Goal: Information Seeking & Learning: Learn about a topic

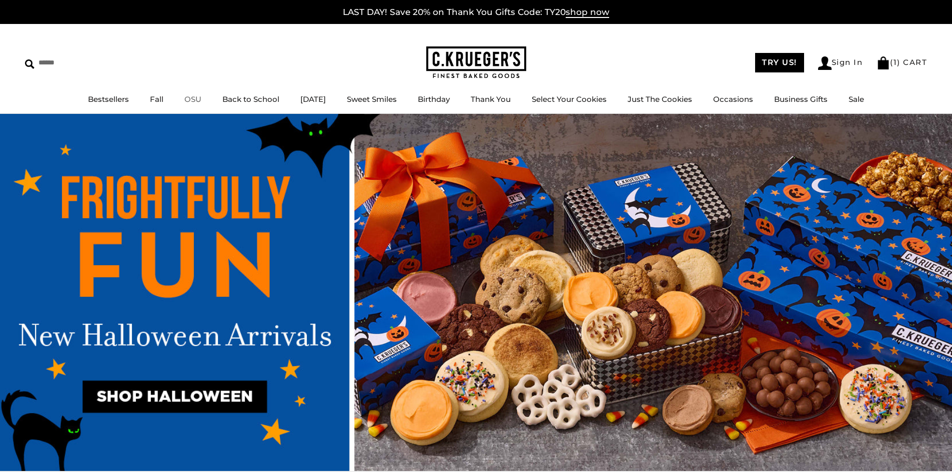
click at [186, 98] on link "OSU" at bounding box center [192, 98] width 17 height 9
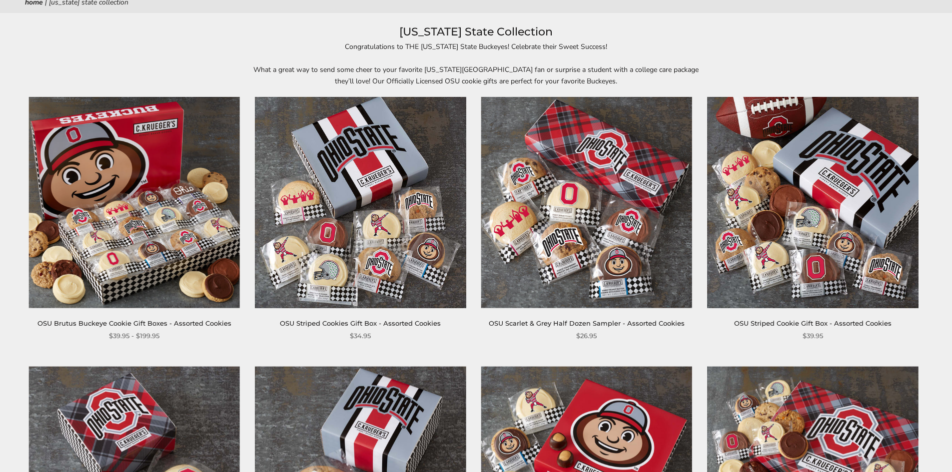
scroll to position [150, 0]
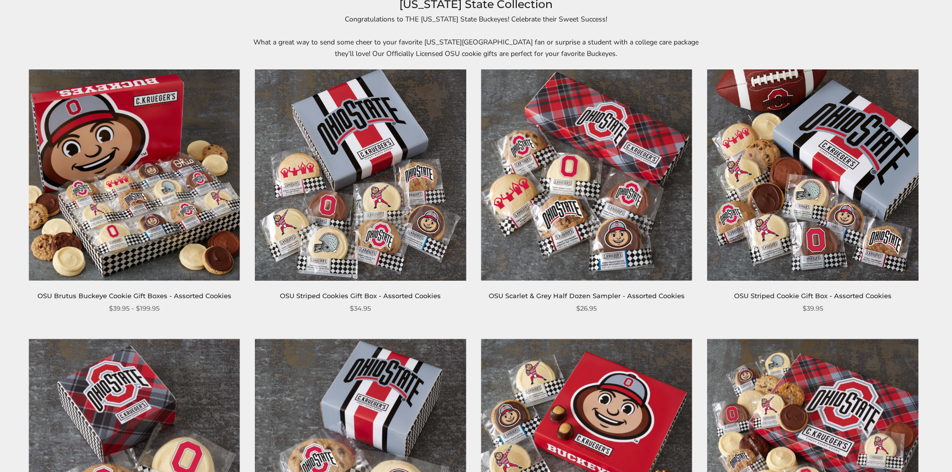
click at [180, 223] on img at bounding box center [134, 174] width 211 height 211
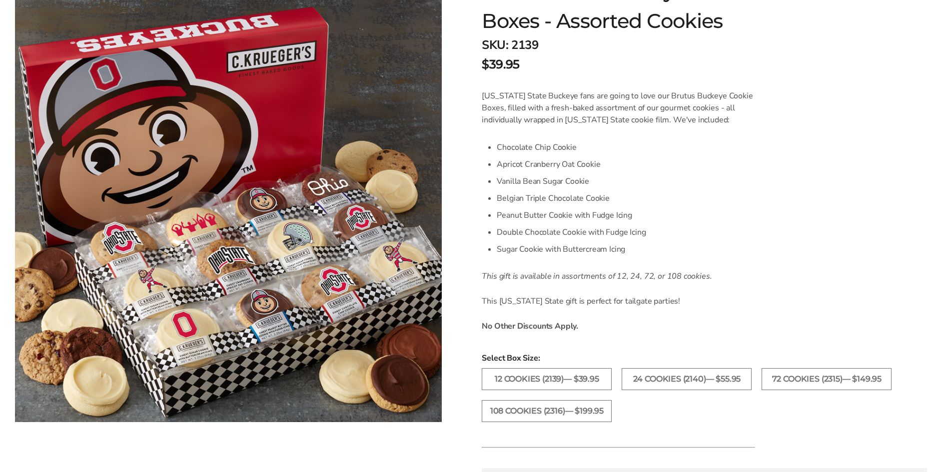
scroll to position [50, 0]
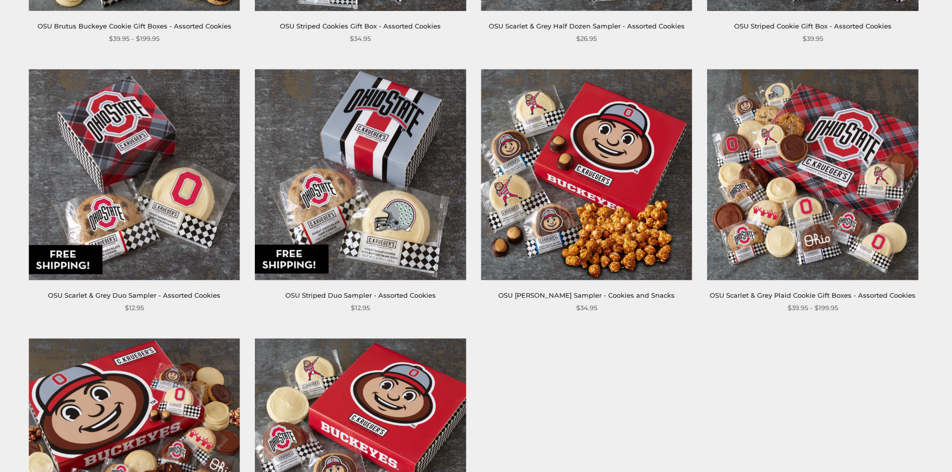
scroll to position [450, 0]
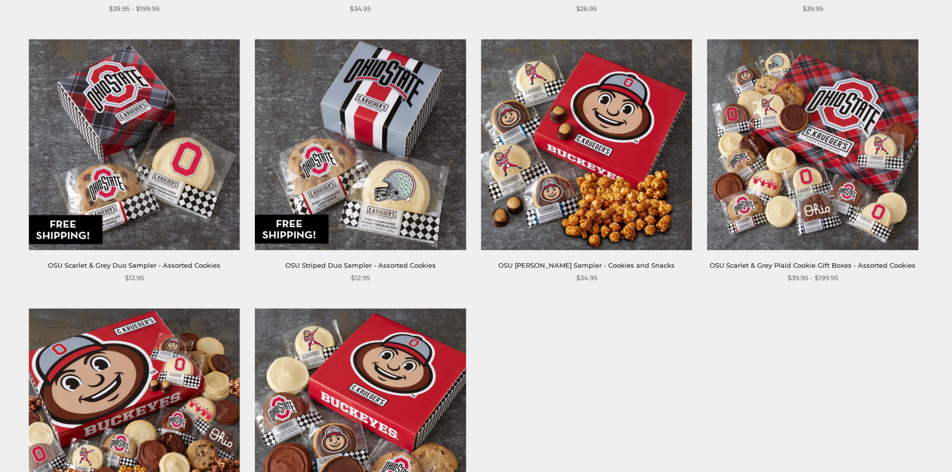
click at [747, 133] on img at bounding box center [812, 144] width 211 height 211
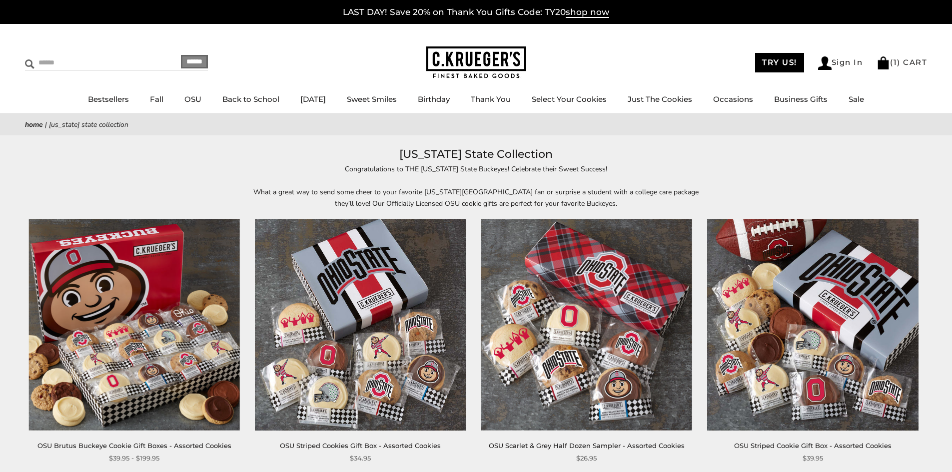
click at [95, 67] on input "Search" at bounding box center [84, 62] width 119 height 15
type input "****"
click at [181, 55] on input "******" at bounding box center [194, 61] width 27 height 13
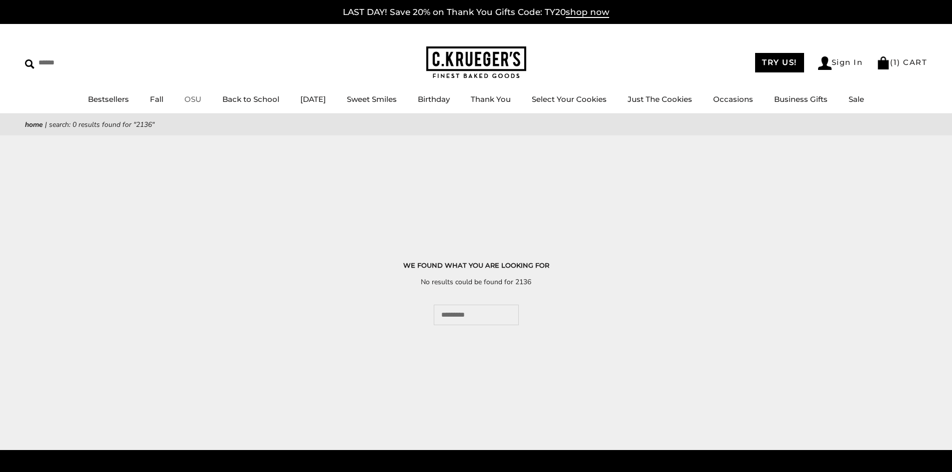
click at [188, 98] on link "OSU" at bounding box center [192, 98] width 17 height 9
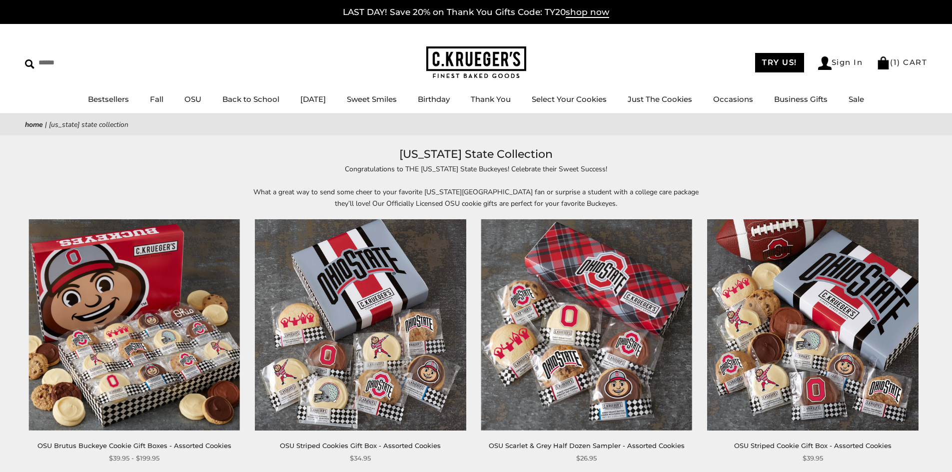
click at [491, 55] on img at bounding box center [476, 62] width 100 height 32
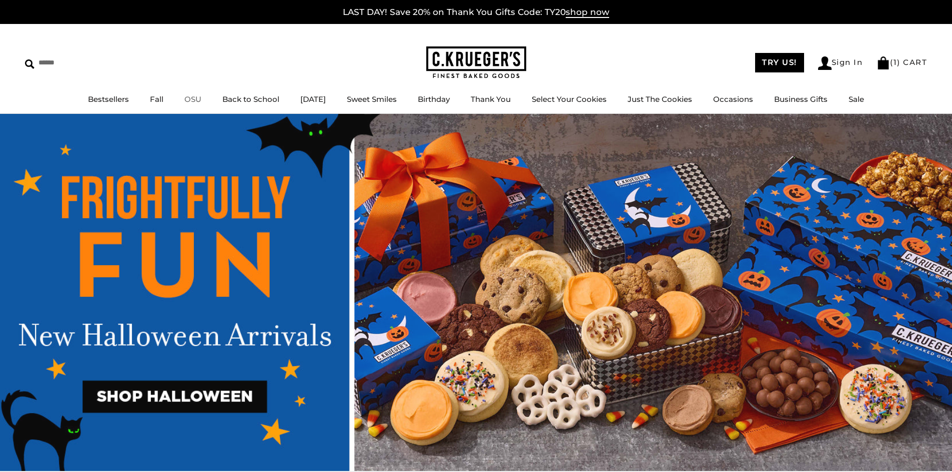
click at [184, 96] on link "OSU" at bounding box center [192, 98] width 17 height 9
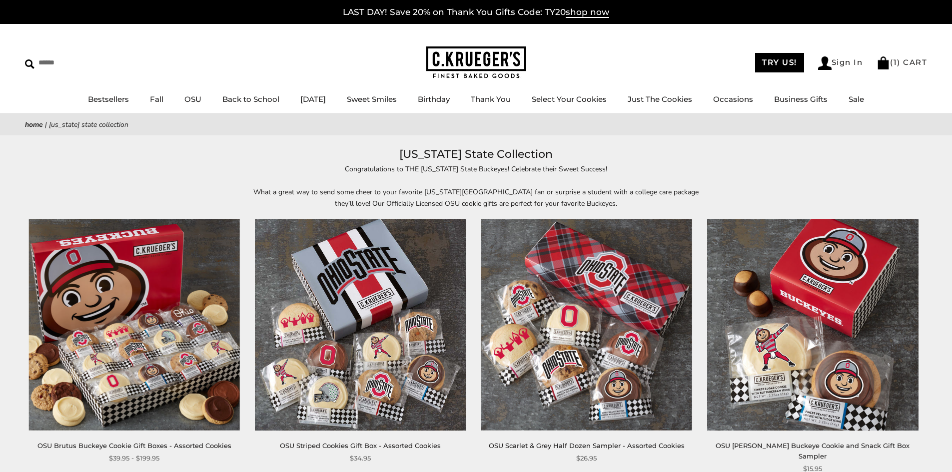
click at [471, 63] on img at bounding box center [476, 62] width 100 height 32
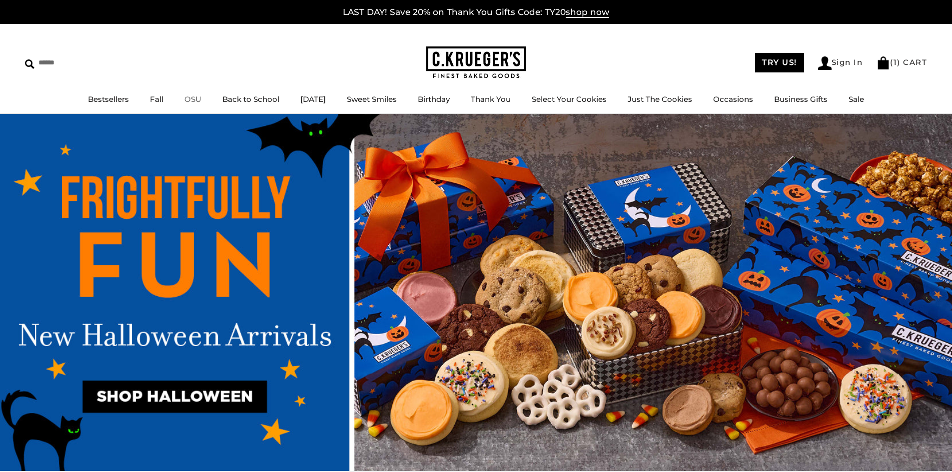
click at [192, 97] on link "OSU" at bounding box center [192, 98] width 17 height 9
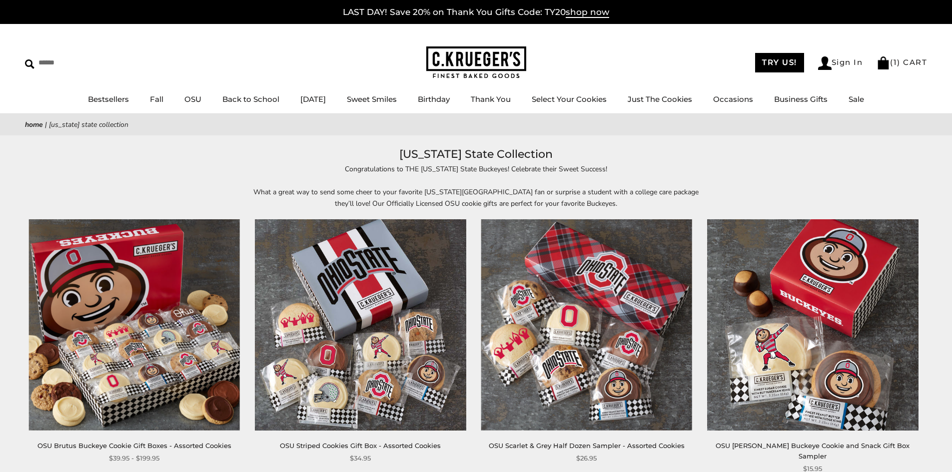
click at [467, 52] on img at bounding box center [476, 62] width 100 height 32
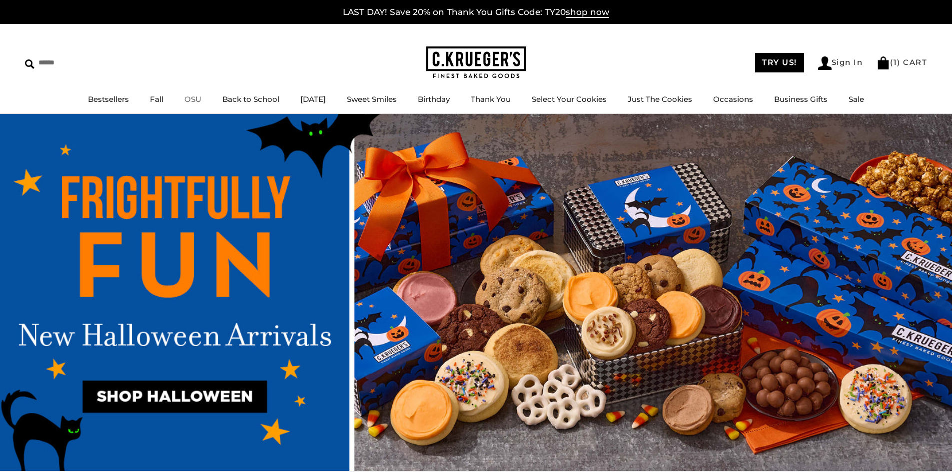
click at [184, 97] on link "OSU" at bounding box center [192, 98] width 17 height 9
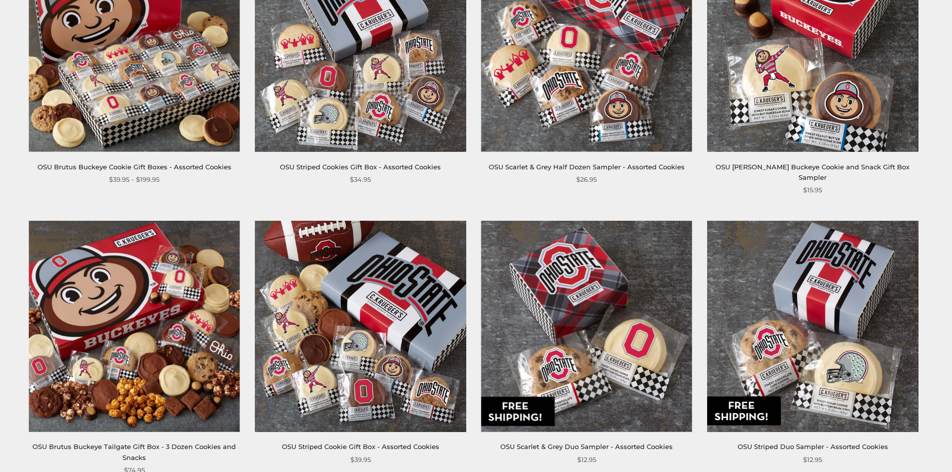
scroll to position [50, 0]
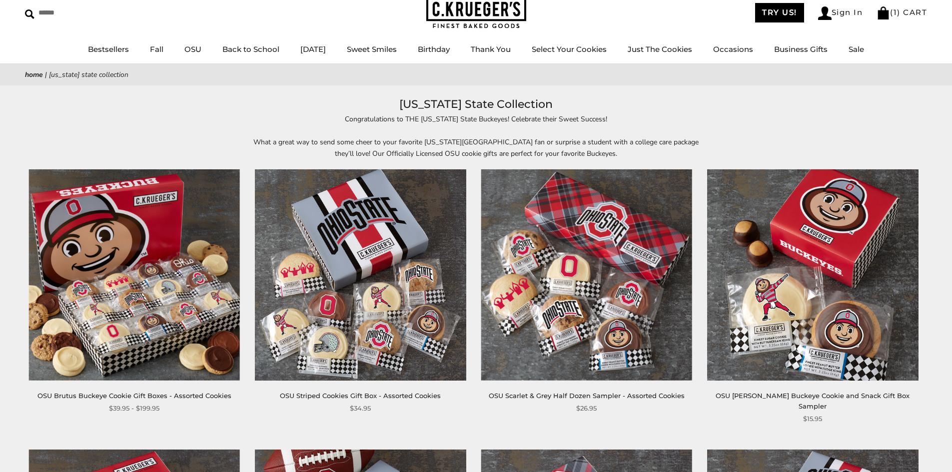
click at [483, 14] on img at bounding box center [476, 13] width 100 height 32
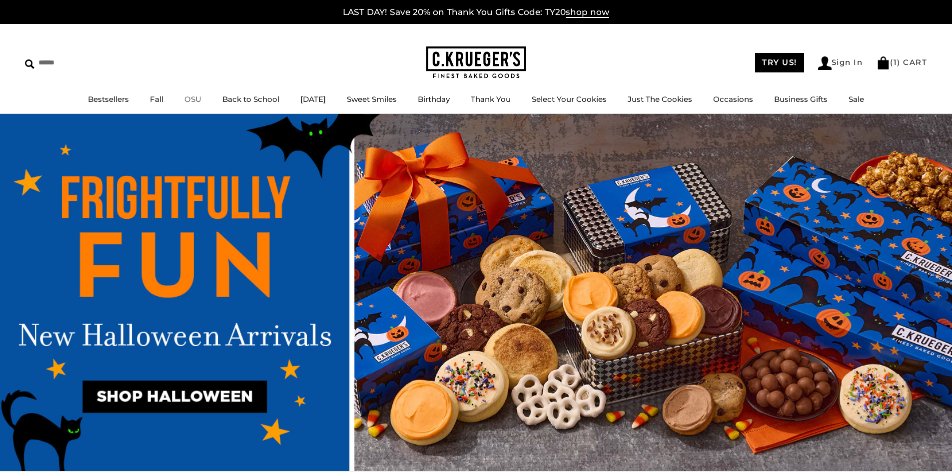
click at [188, 97] on link "OSU" at bounding box center [192, 98] width 17 height 9
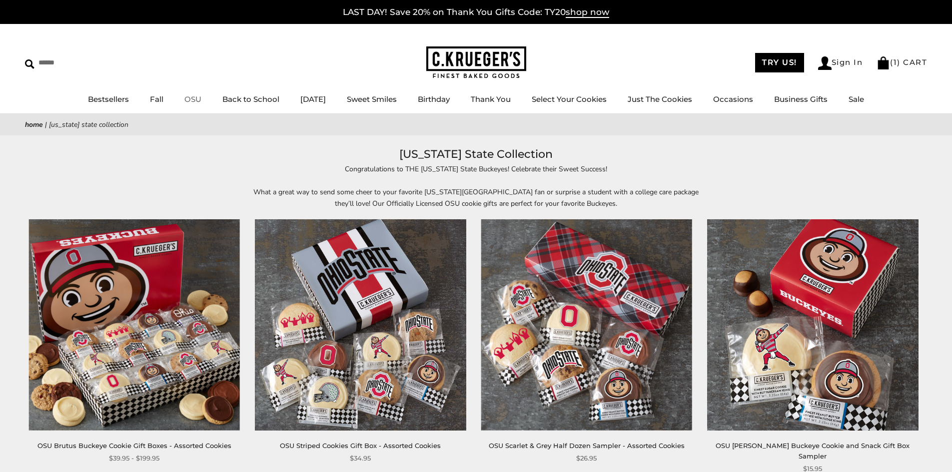
click at [185, 96] on link "OSU" at bounding box center [192, 98] width 17 height 9
click at [483, 56] on img at bounding box center [476, 62] width 100 height 32
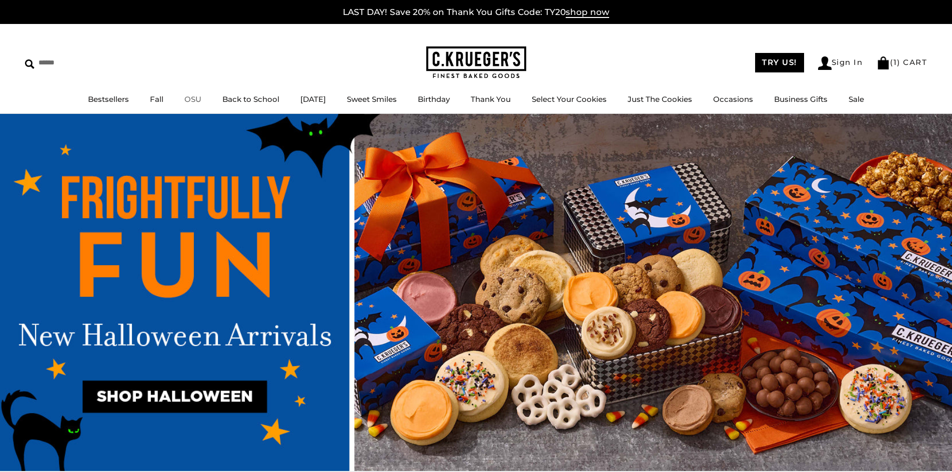
click at [189, 96] on link "OSU" at bounding box center [192, 98] width 17 height 9
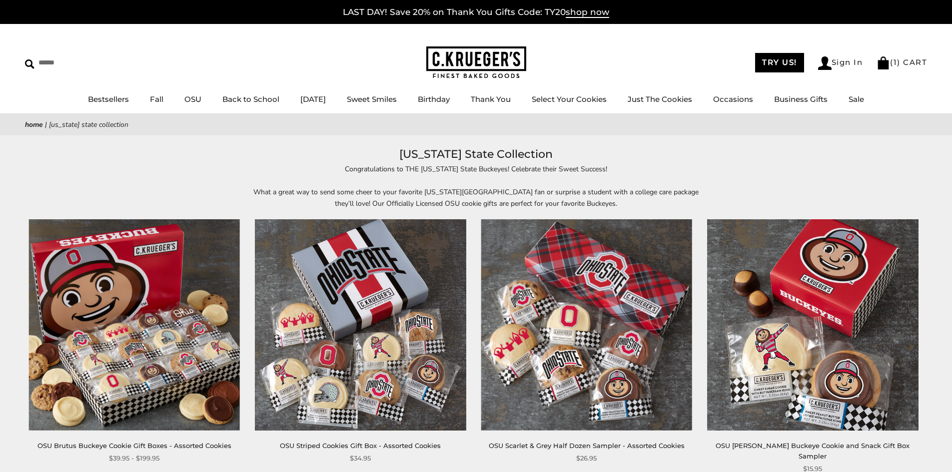
click at [480, 64] on img at bounding box center [476, 62] width 100 height 32
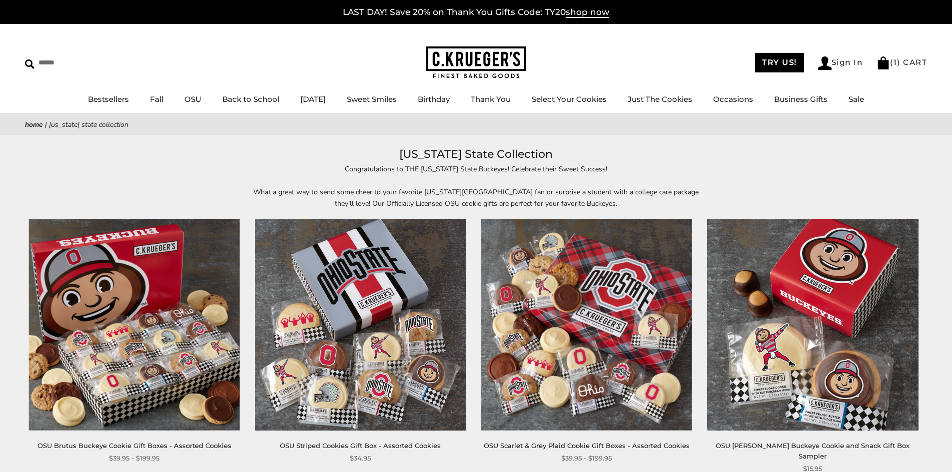
click at [463, 56] on img at bounding box center [476, 62] width 100 height 32
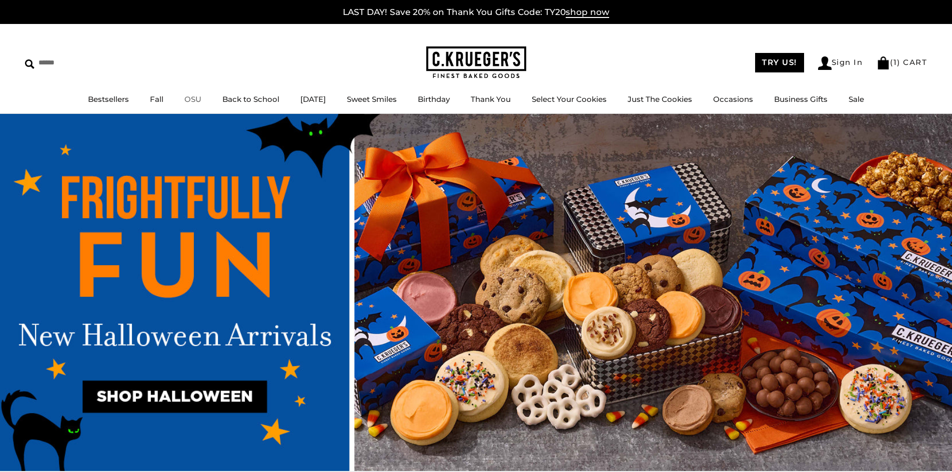
click at [185, 98] on link "OSU" at bounding box center [192, 98] width 17 height 9
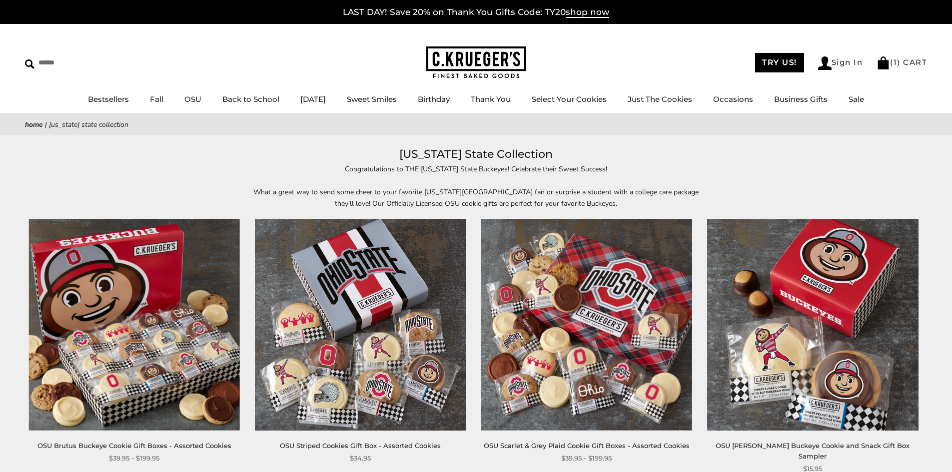
click at [450, 57] on img at bounding box center [476, 62] width 100 height 32
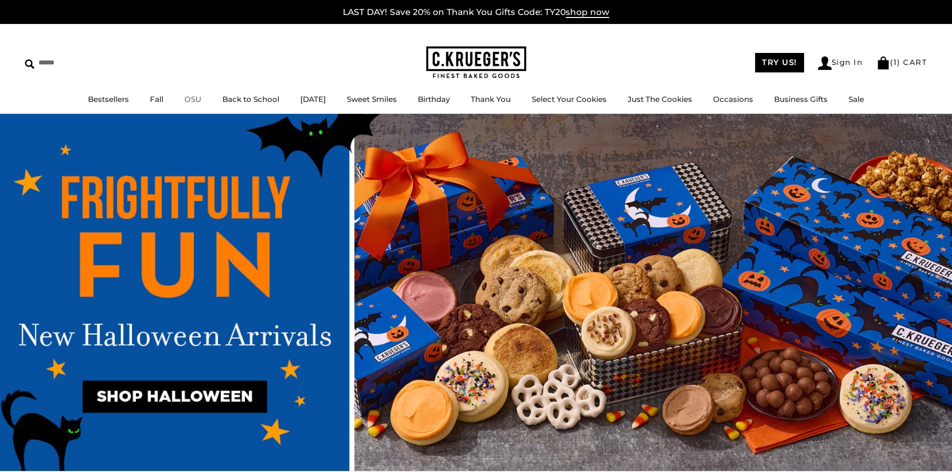
click at [184, 94] on link "OSU" at bounding box center [192, 98] width 17 height 9
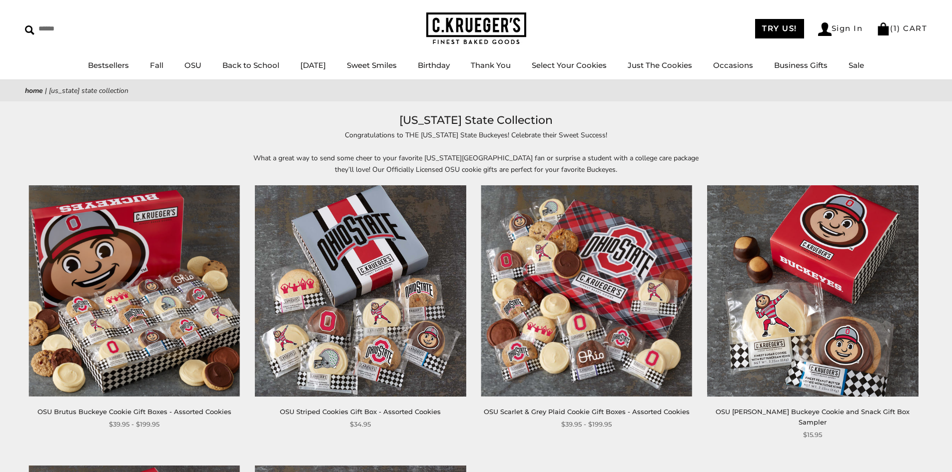
scroll to position [200, 0]
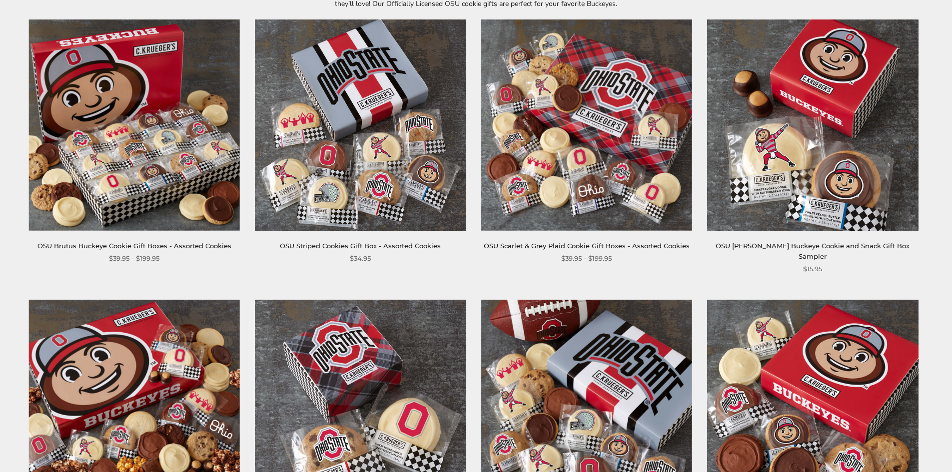
click at [106, 143] on img at bounding box center [134, 124] width 211 height 211
click at [561, 121] on img at bounding box center [586, 125] width 211 height 211
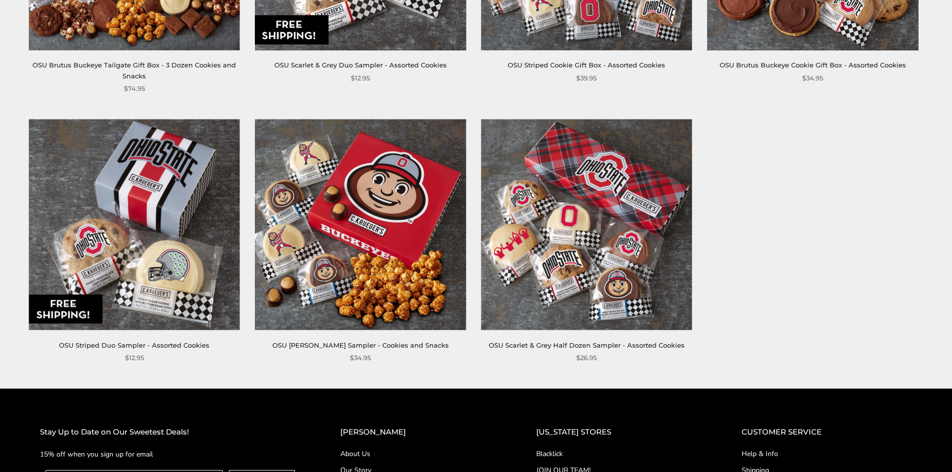
scroll to position [748, 0]
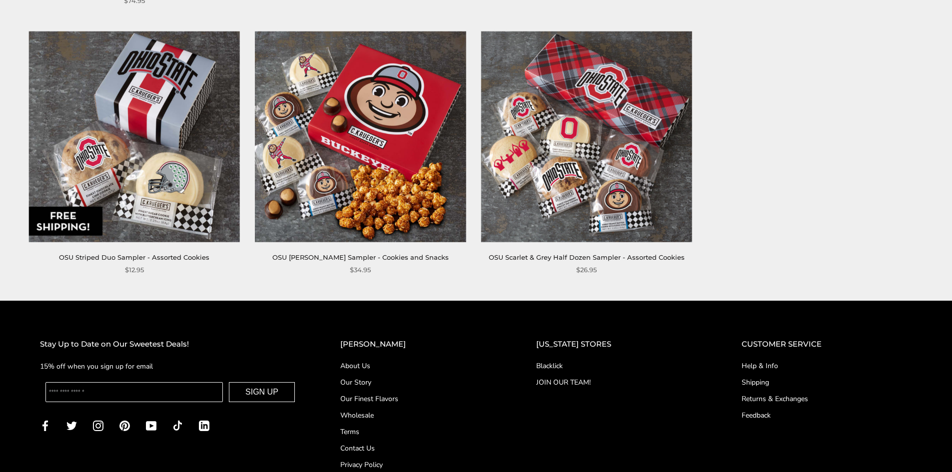
click at [377, 147] on img at bounding box center [360, 136] width 211 height 211
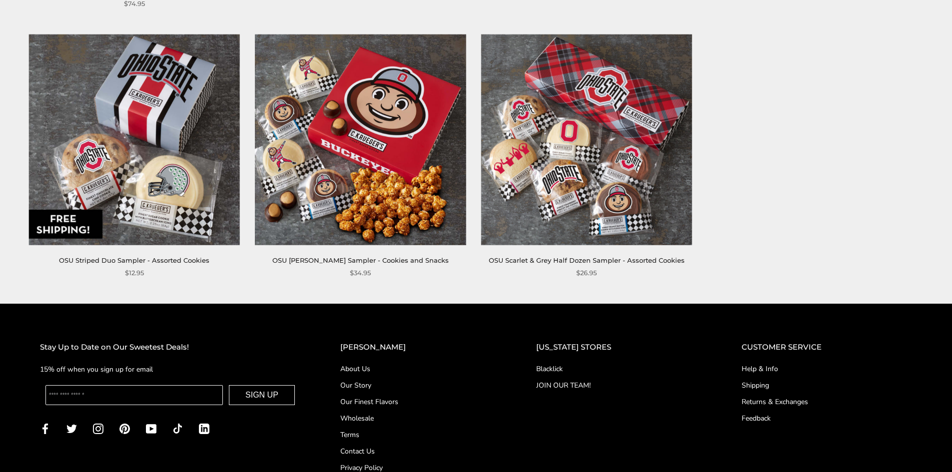
click at [114, 136] on img at bounding box center [134, 139] width 211 height 211
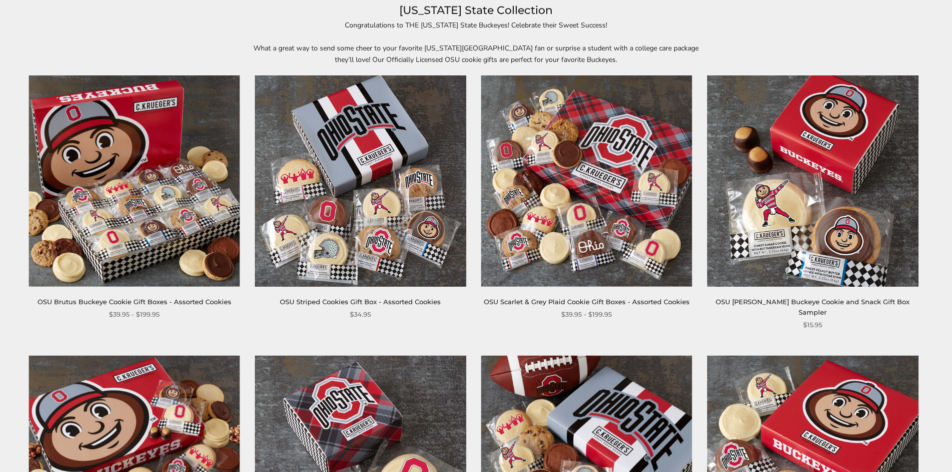
scroll to position [96, 0]
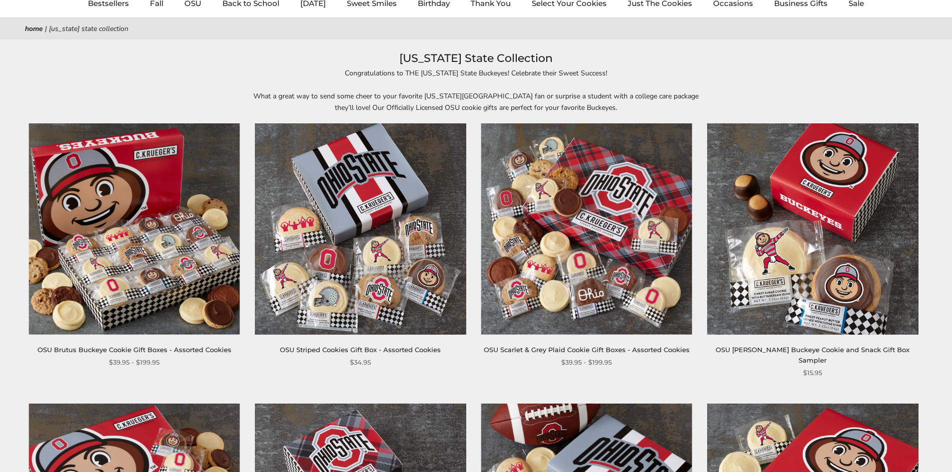
click at [165, 181] on img at bounding box center [134, 228] width 211 height 211
click at [398, 253] on img at bounding box center [360, 228] width 211 height 211
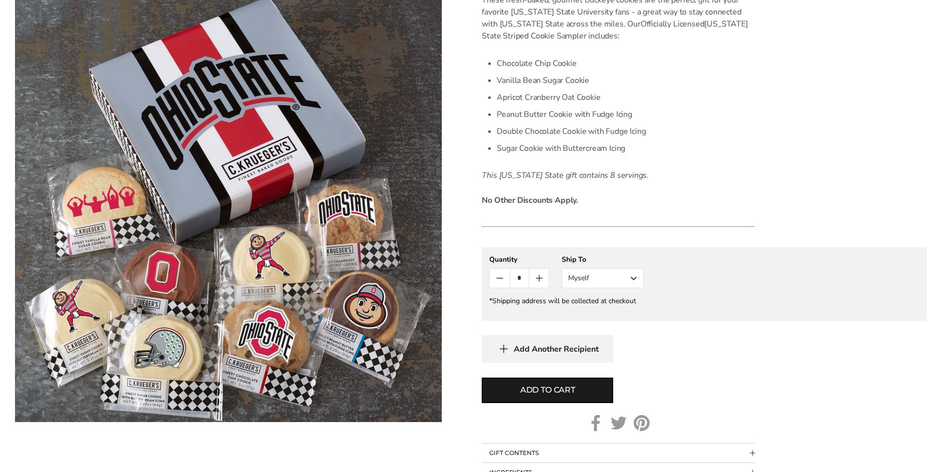
scroll to position [150, 0]
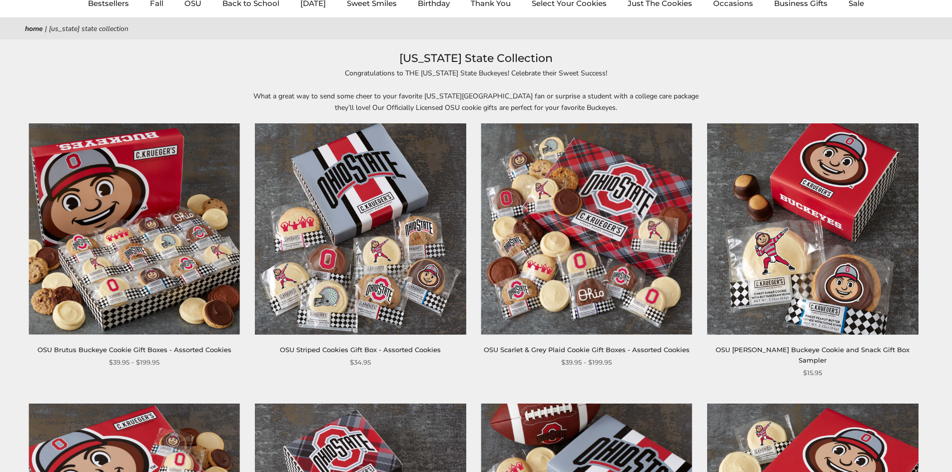
click at [574, 186] on img at bounding box center [586, 228] width 211 height 211
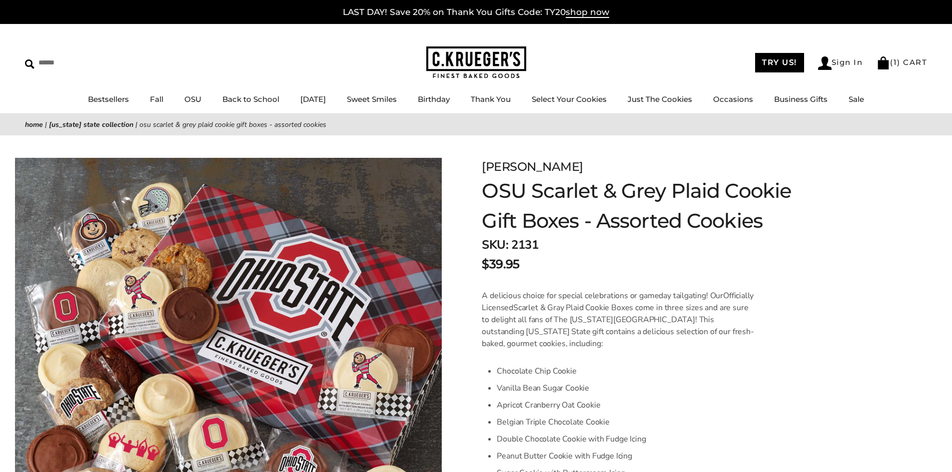
click at [481, 63] on img at bounding box center [476, 62] width 100 height 32
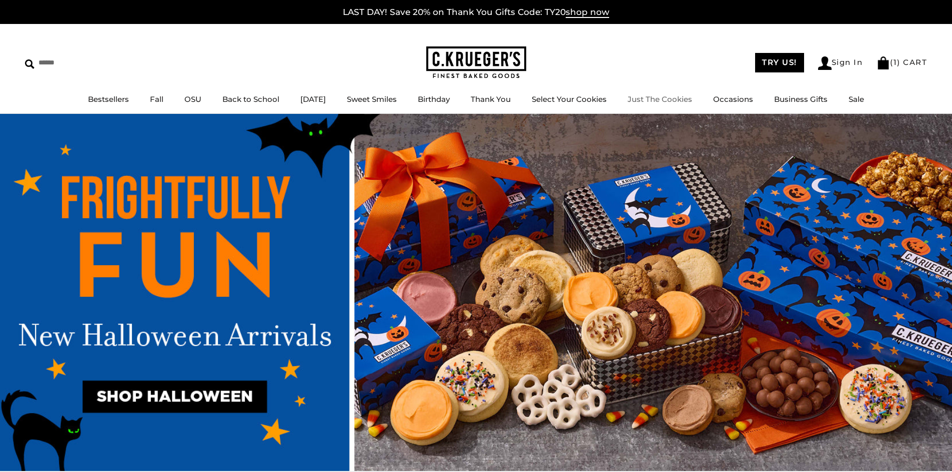
click at [657, 97] on link "Just The Cookies" at bounding box center [660, 98] width 64 height 9
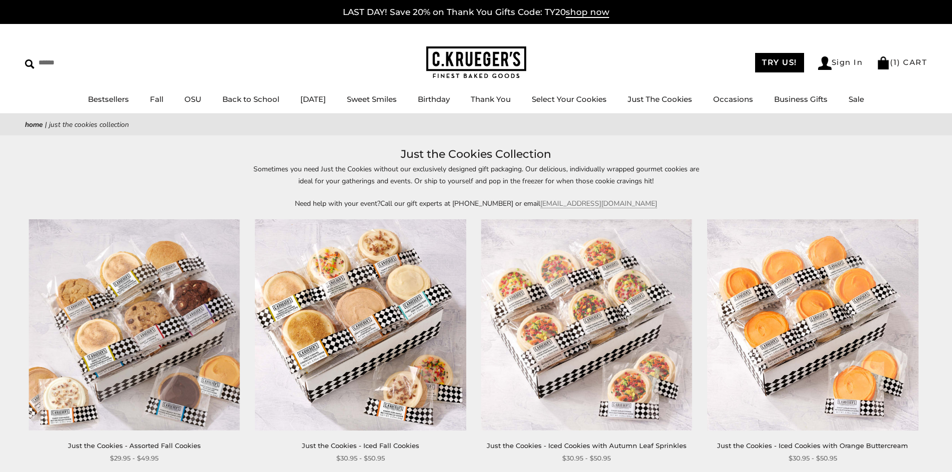
click at [492, 59] on img at bounding box center [476, 62] width 100 height 32
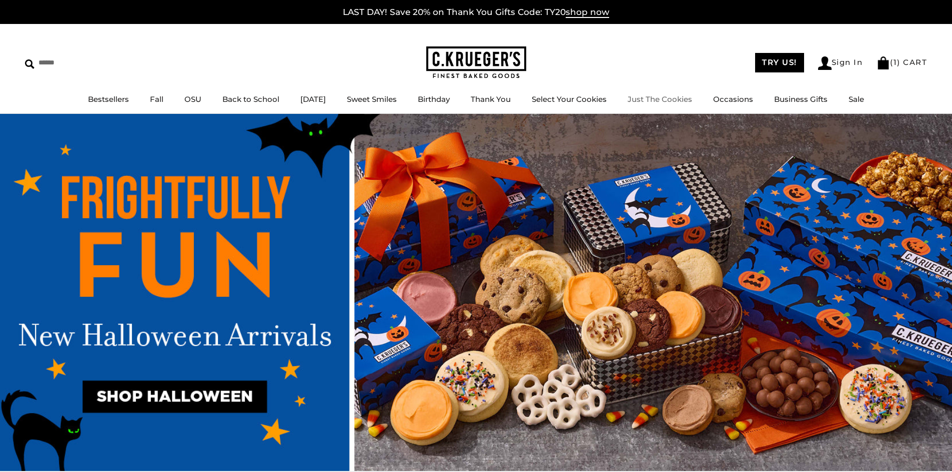
click at [652, 97] on link "Just The Cookies" at bounding box center [660, 98] width 64 height 9
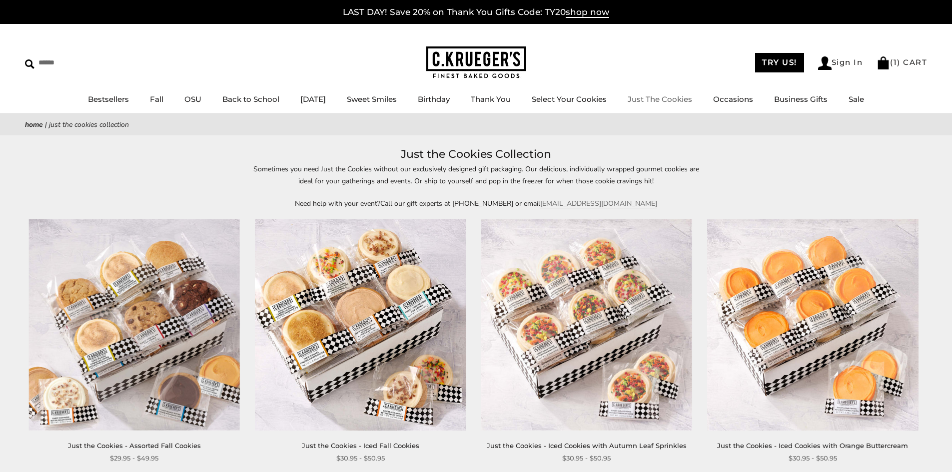
click at [678, 97] on link "Just The Cookies" at bounding box center [660, 98] width 64 height 9
click at [645, 97] on link "Just The Cookies" at bounding box center [660, 98] width 64 height 9
click at [666, 95] on link "Just The Cookies" at bounding box center [660, 98] width 64 height 9
click at [65, 63] on input "Search" at bounding box center [84, 62] width 119 height 15
type input "****"
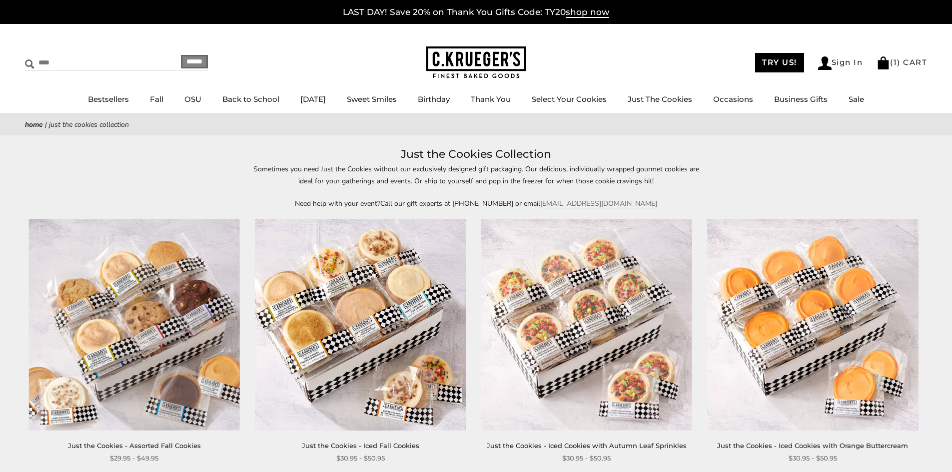
click at [181, 55] on input "******" at bounding box center [194, 61] width 27 height 13
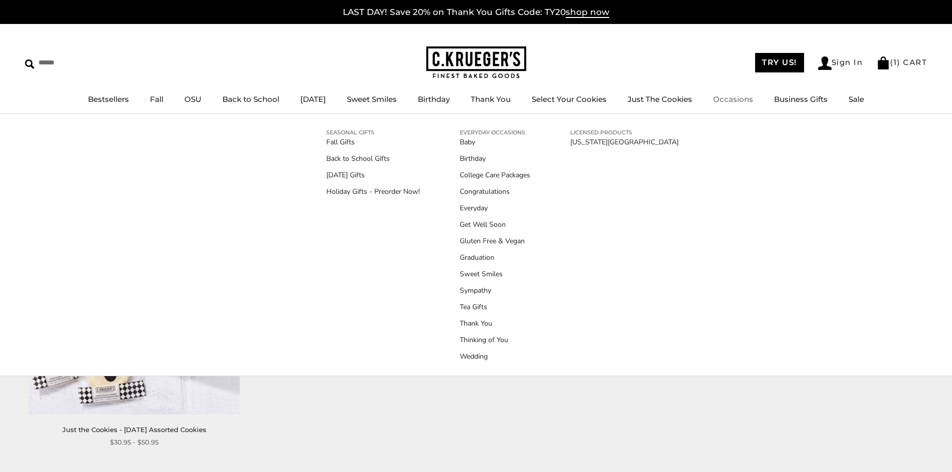
click at [732, 101] on link "Occasions" at bounding box center [733, 98] width 40 height 9
click at [483, 208] on link "Everyday" at bounding box center [495, 208] width 70 height 10
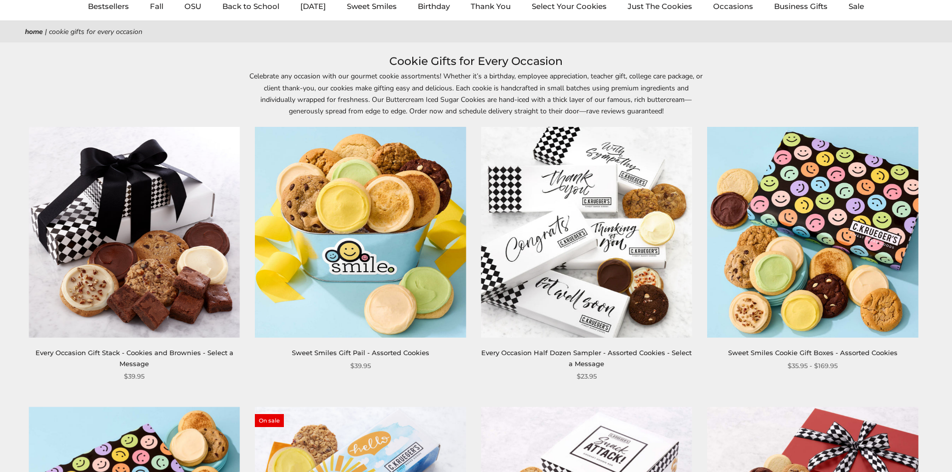
scroll to position [100, 0]
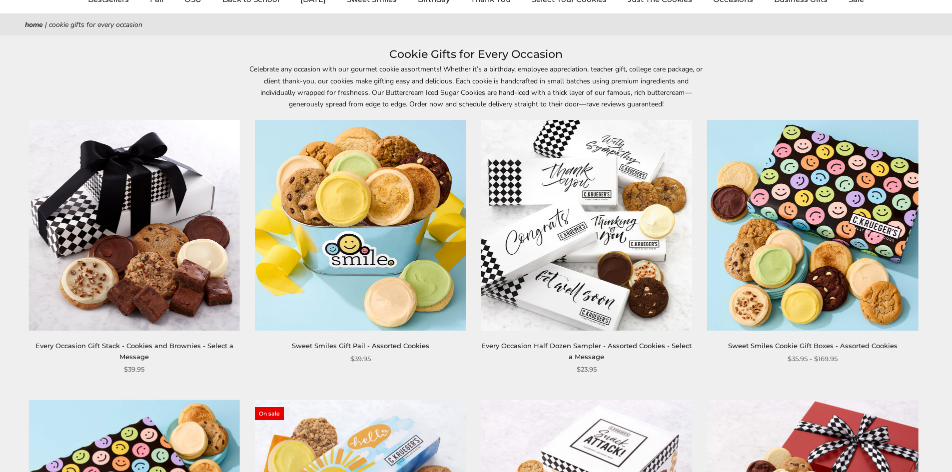
click at [581, 215] on img at bounding box center [586, 225] width 211 height 211
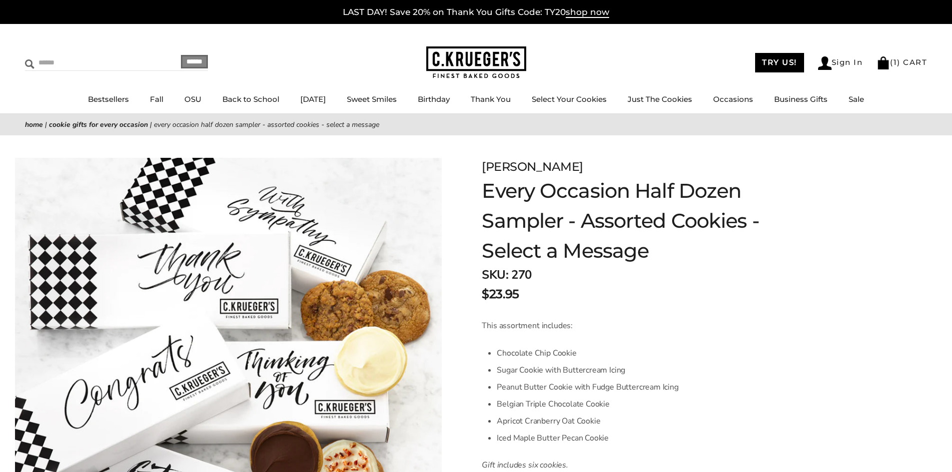
click at [78, 63] on input "Search" at bounding box center [84, 62] width 119 height 15
click at [105, 60] on input "Search" at bounding box center [84, 62] width 119 height 15
type input "****"
click at [181, 55] on input "******" at bounding box center [194, 61] width 27 height 13
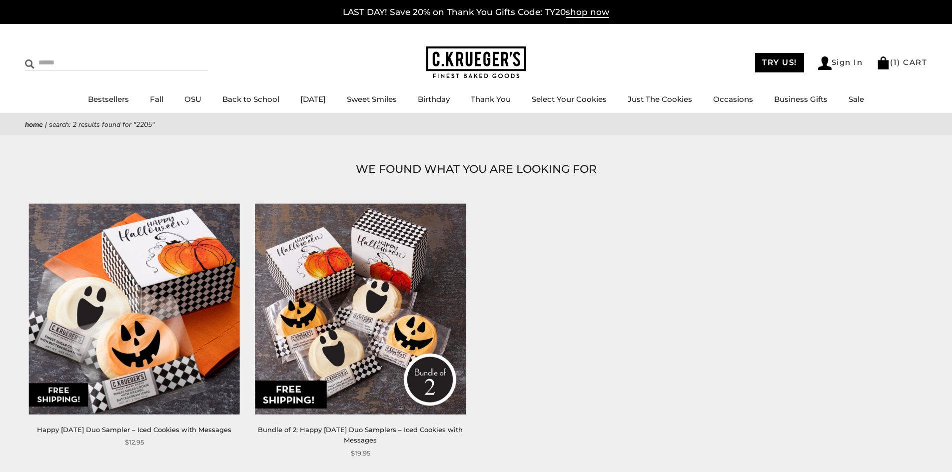
click at [52, 57] on input "Search" at bounding box center [84, 62] width 119 height 15
type input "****"
click at [181, 55] on input "******" at bounding box center [194, 61] width 27 height 13
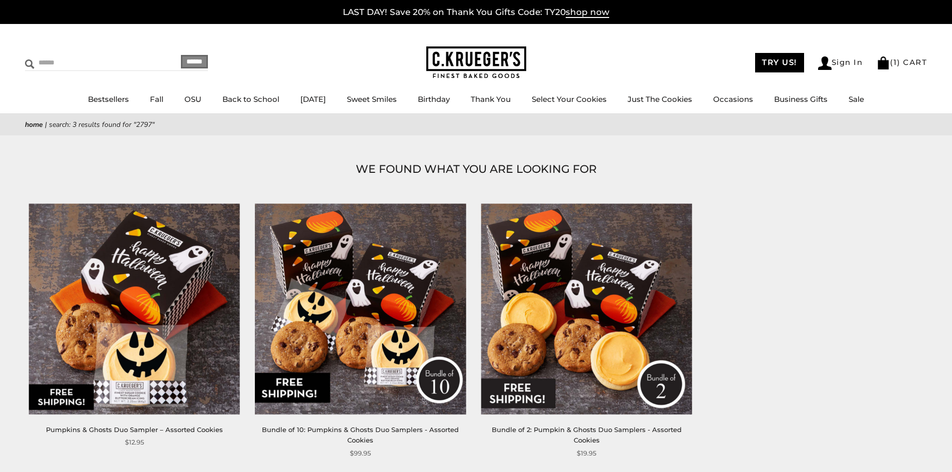
click at [79, 61] on input "Search" at bounding box center [84, 62] width 119 height 15
type input "****"
click at [181, 55] on input "******" at bounding box center [194, 61] width 27 height 13
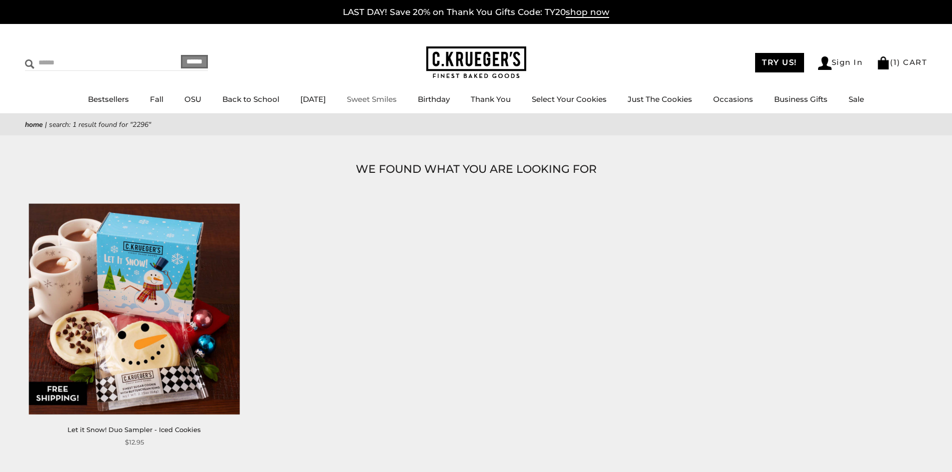
click at [65, 63] on input "Search" at bounding box center [84, 62] width 119 height 15
type input "****"
click at [181, 55] on input "******" at bounding box center [194, 61] width 27 height 13
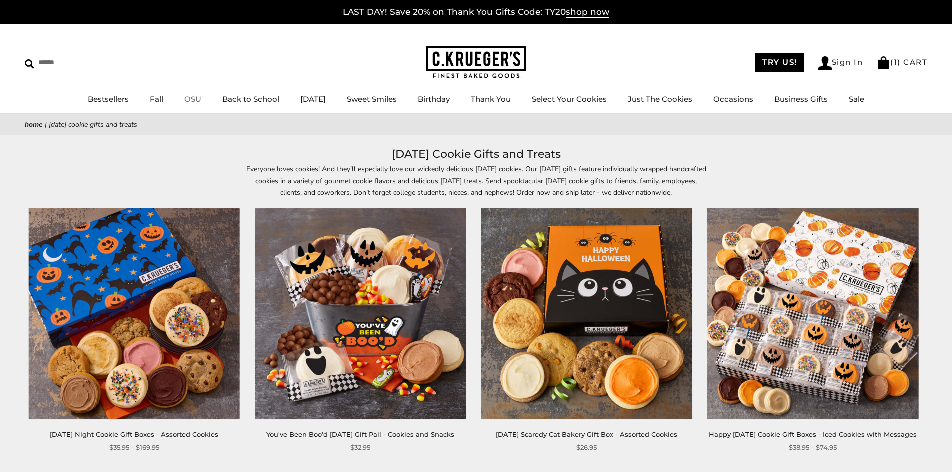
click at [184, 96] on link "OSU" at bounding box center [192, 98] width 17 height 9
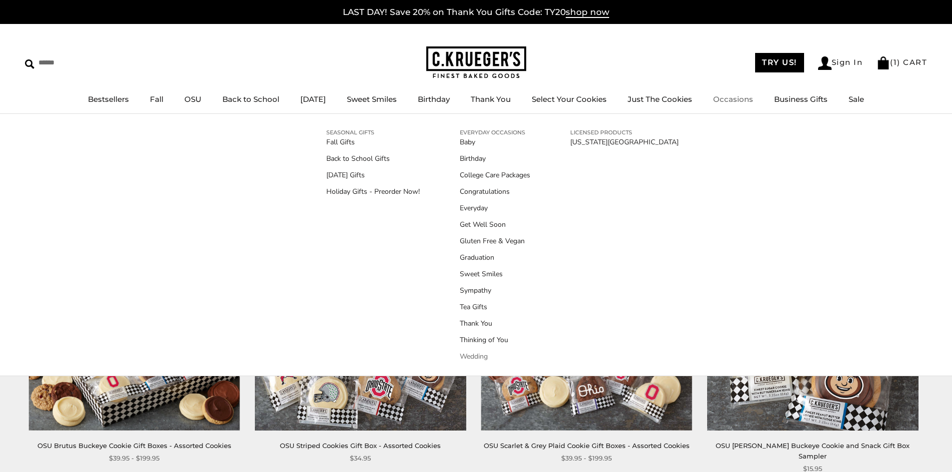
click at [478, 355] on link "Wedding" at bounding box center [495, 356] width 70 height 10
